Goal: Information Seeking & Learning: Understand process/instructions

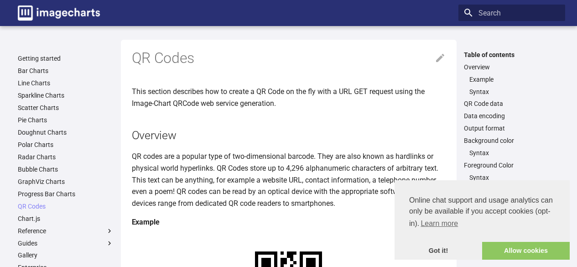
scroll to position [137, 0]
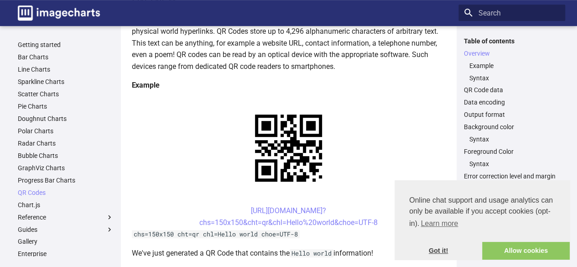
click at [436, 249] on link "Got it!" at bounding box center [439, 251] width 88 height 18
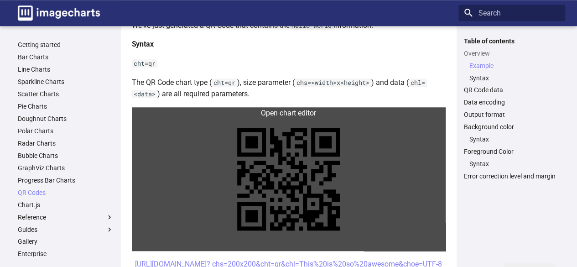
scroll to position [365, 0]
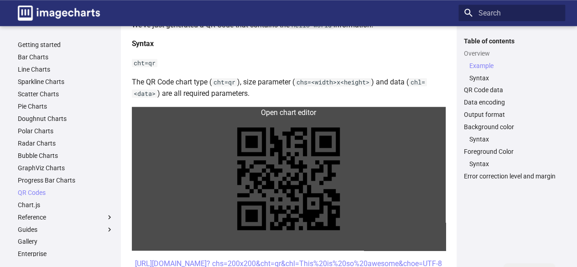
click at [291, 114] on link at bounding box center [289, 179] width 314 height 144
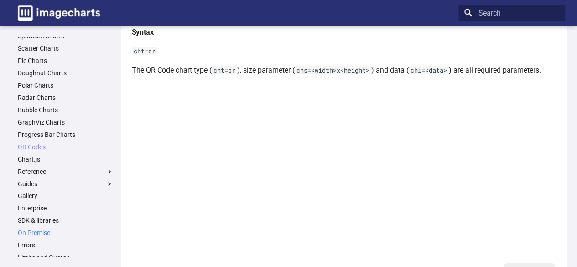
scroll to position [88, 0]
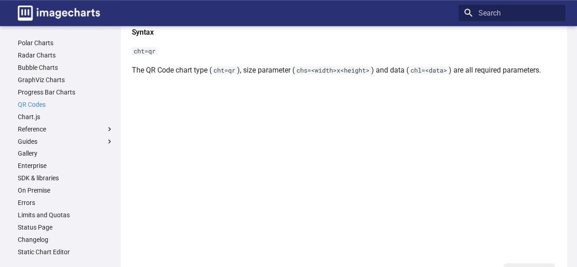
click at [32, 104] on link "QR Codes" at bounding box center [66, 104] width 96 height 8
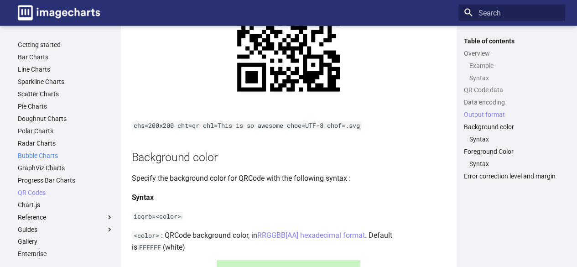
scroll to position [962, 0]
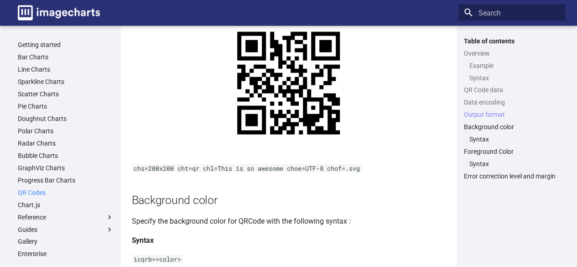
click at [27, 191] on link "QR Codes" at bounding box center [66, 192] width 96 height 8
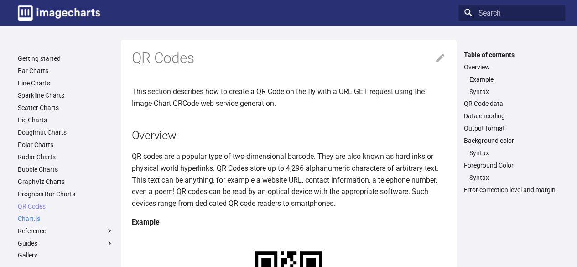
click at [33, 219] on link "Chart.js" at bounding box center [66, 218] width 96 height 8
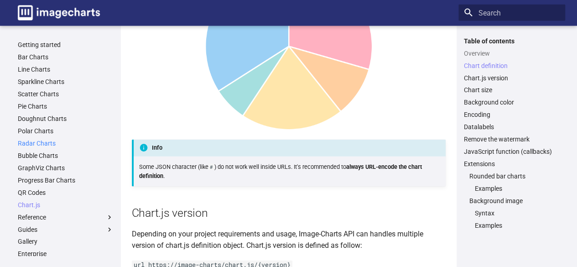
scroll to position [912, 0]
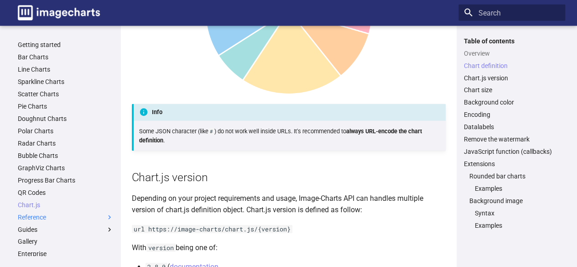
click at [37, 218] on label "Reference" at bounding box center [66, 217] width 96 height 8
click at [0, 0] on input "Reference" at bounding box center [0, 0] width 0 height 0
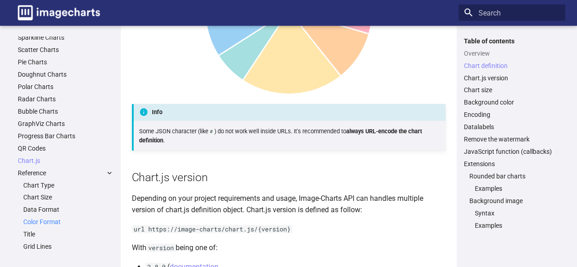
scroll to position [46, 0]
click at [32, 172] on label "Reference" at bounding box center [66, 171] width 96 height 8
click at [0, 0] on input "Reference" at bounding box center [0, 0] width 0 height 0
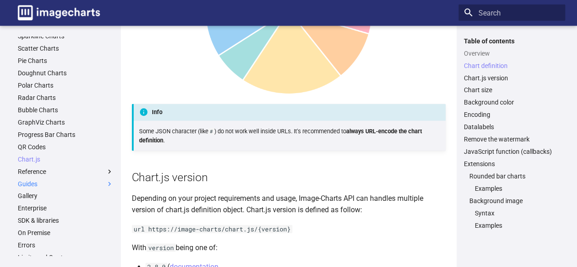
click at [36, 184] on label "Guides" at bounding box center [66, 184] width 96 height 8
click at [0, 0] on input "Guides" at bounding box center [0, 0] width 0 height 0
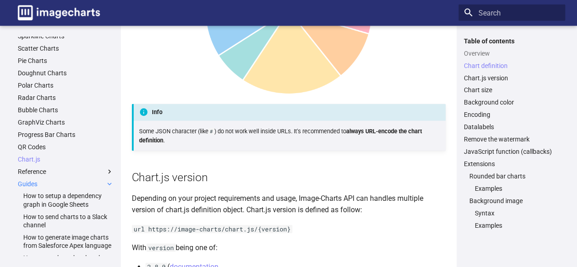
click at [36, 184] on label "Guides" at bounding box center [66, 184] width 96 height 8
click at [0, 0] on input "Guides" at bounding box center [0, 0] width 0 height 0
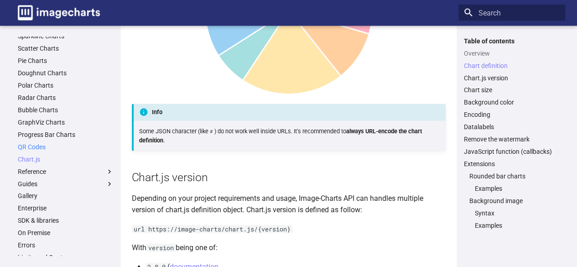
click at [33, 148] on link "QR Codes" at bounding box center [66, 147] width 96 height 8
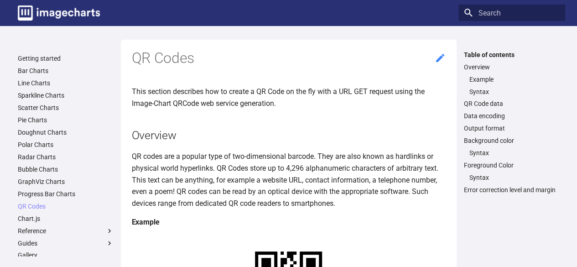
click at [439, 56] on icon at bounding box center [440, 57] width 11 height 11
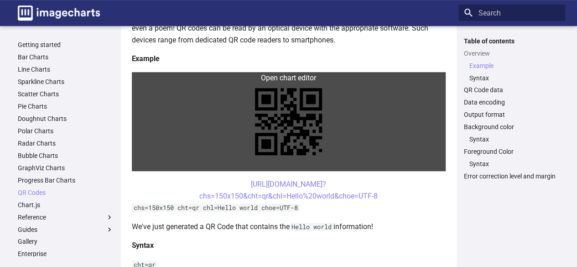
scroll to position [182, 0]
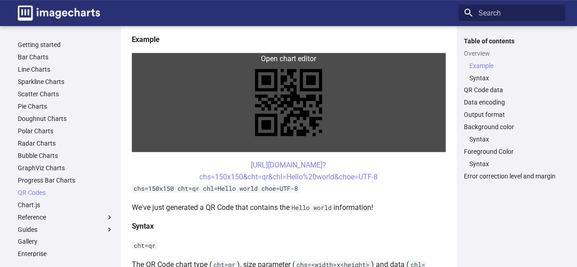
click at [279, 83] on link at bounding box center [289, 102] width 314 height 99
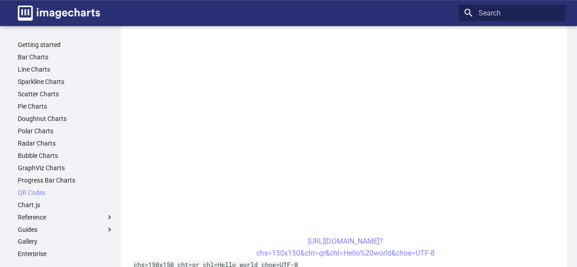
scroll to position [228, 0]
click at [334, 254] on link "[URL][DOMAIN_NAME]? chs=150x150&cht=qr&chl=Hello%20world&choe=UTF-8" at bounding box center [345, 246] width 178 height 21
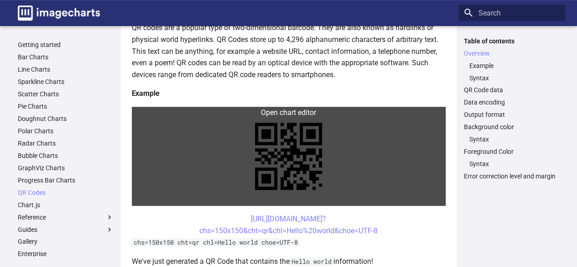
scroll to position [137, 0]
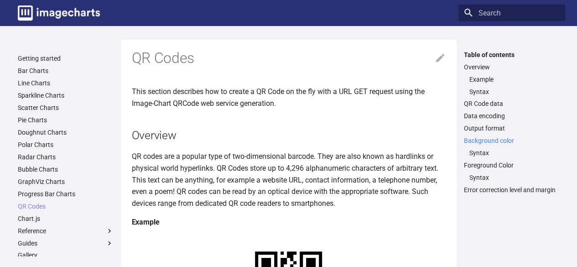
click at [479, 139] on link "Background color" at bounding box center [512, 140] width 96 height 8
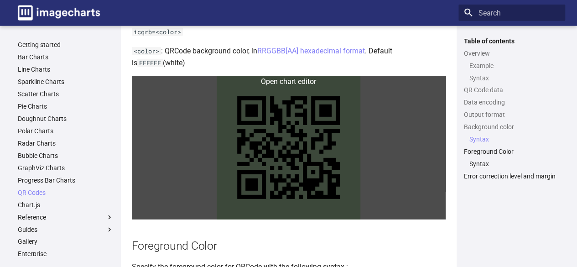
scroll to position [1181, 0]
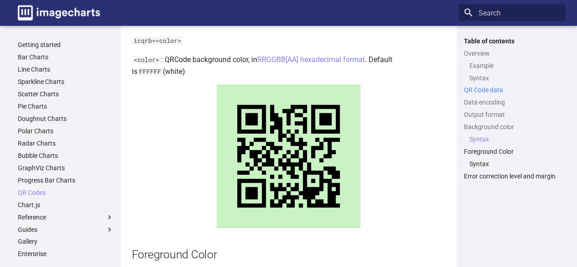
click at [478, 90] on link "QR Code data" at bounding box center [512, 90] width 96 height 8
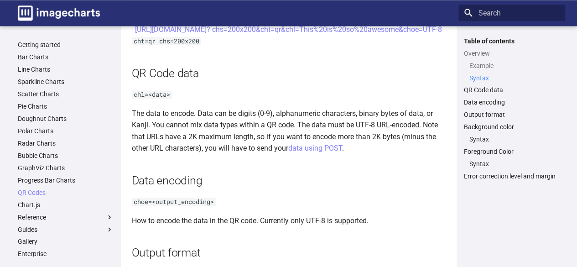
click at [476, 76] on link "Syntax" at bounding box center [514, 78] width 90 height 8
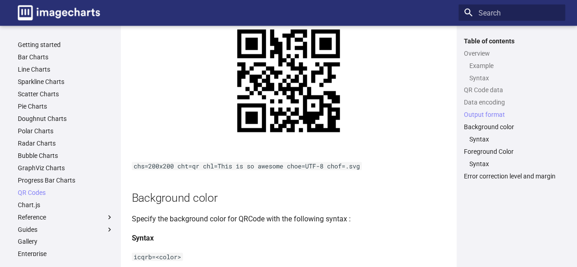
scroll to position [964, 0]
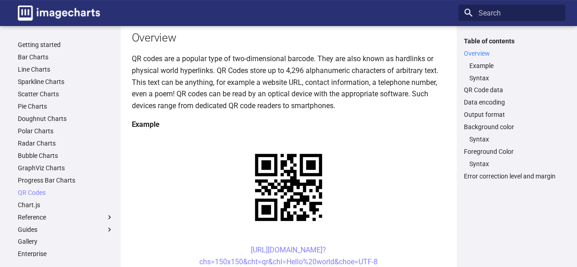
click at [475, 50] on link "Overview" at bounding box center [512, 53] width 96 height 8
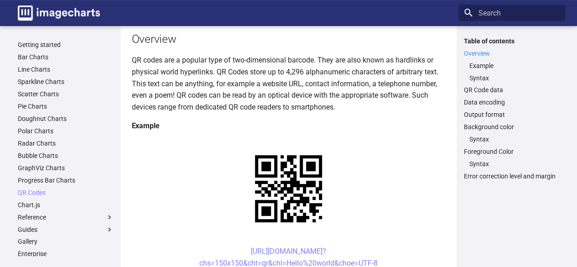
click at [475, 52] on link "Overview" at bounding box center [512, 53] width 96 height 8
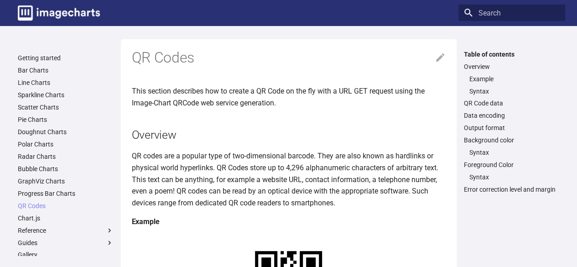
scroll to position [0, 0]
click at [44, 194] on link "Progress Bar Charts" at bounding box center [66, 194] width 96 height 8
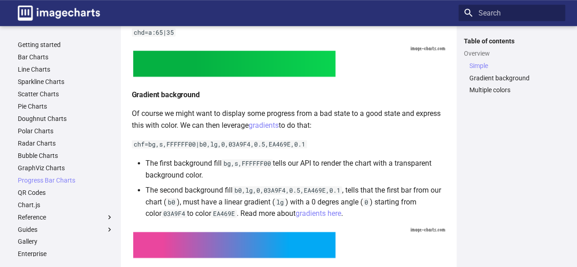
scroll to position [411, 0]
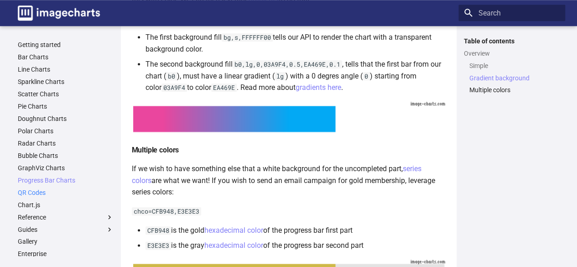
click at [26, 190] on link "QR Codes" at bounding box center [66, 192] width 96 height 8
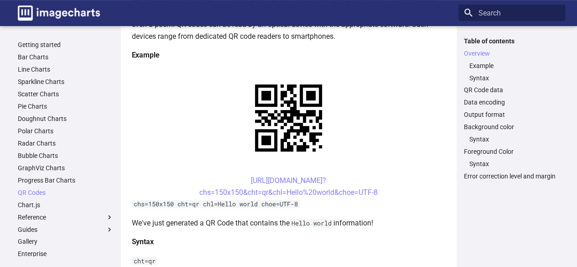
scroll to position [182, 0]
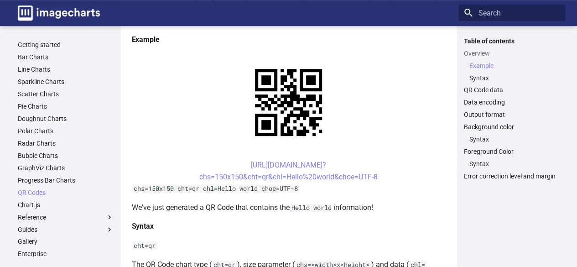
drag, startPoint x: 268, startPoint y: 164, endPoint x: 341, endPoint y: 201, distance: 81.4
click at [303, 209] on code "Hello world" at bounding box center [312, 207] width 44 height 8
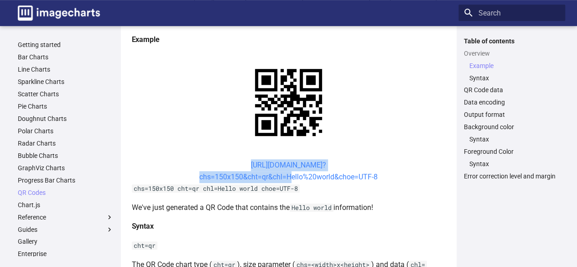
drag, startPoint x: 226, startPoint y: 161, endPoint x: 286, endPoint y: 180, distance: 63.6
click at [286, 180] on center "[URL][DOMAIN_NAME]? chs=150x150&cht=qr&chl=Hello%20world&choe=UTF-8" at bounding box center [289, 170] width 314 height 23
copy link "[URL][DOMAIN_NAME]? chs=150x150&cht=qr&chl="
